Goal: Task Accomplishment & Management: Manage account settings

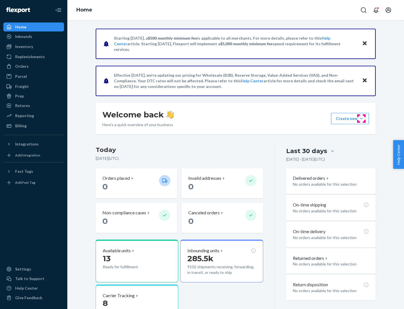
click at [362, 118] on button "Create new Create new inbound Create new order Create new product" at bounding box center [350, 118] width 38 height 11
click at [19, 96] on div "Prep" at bounding box center [19, 96] width 9 height 6
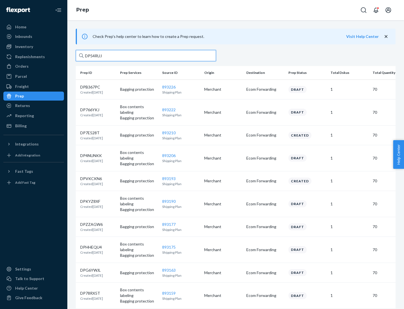
type input "DP54RUJL"
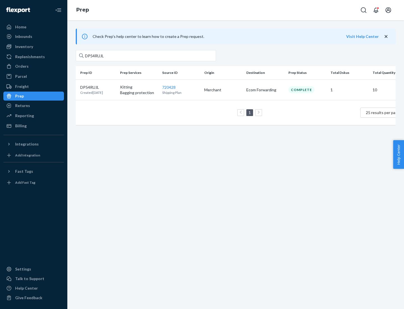
click at [98, 87] on p "DP54RUJL" at bounding box center [91, 87] width 23 height 6
